Goal: Information Seeking & Learning: Learn about a topic

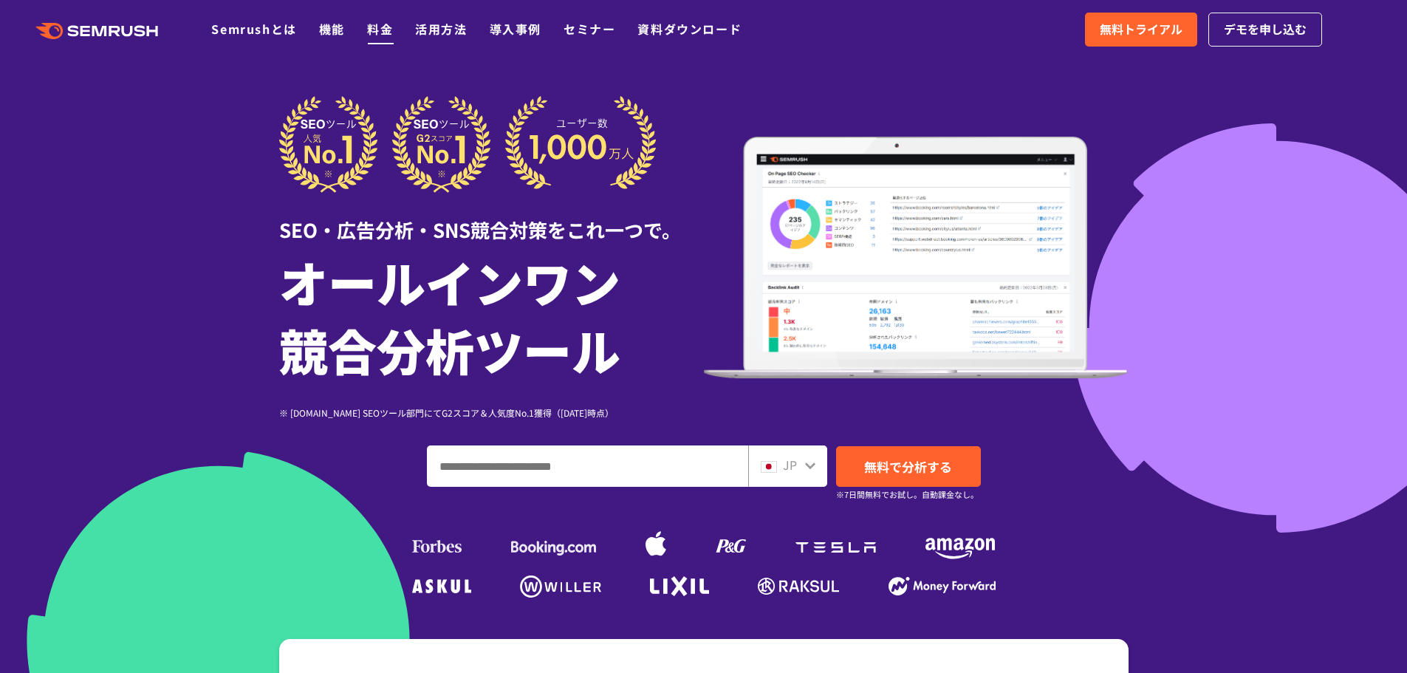
click at [384, 30] on link "料金" at bounding box center [380, 29] width 26 height 18
click at [372, 33] on link "料金" at bounding box center [380, 29] width 26 height 18
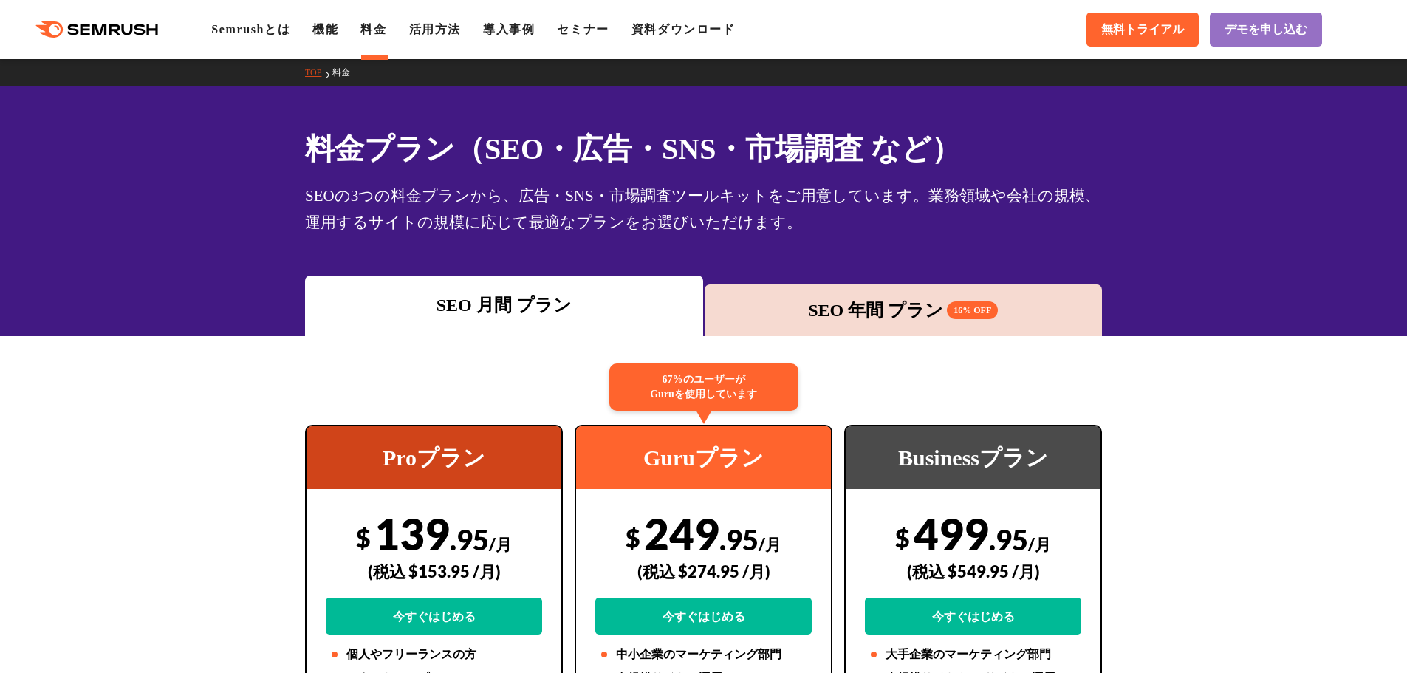
drag, startPoint x: 806, startPoint y: 279, endPoint x: 797, endPoint y: 268, distance: 14.2
